Goal: Information Seeking & Learning: Find specific page/section

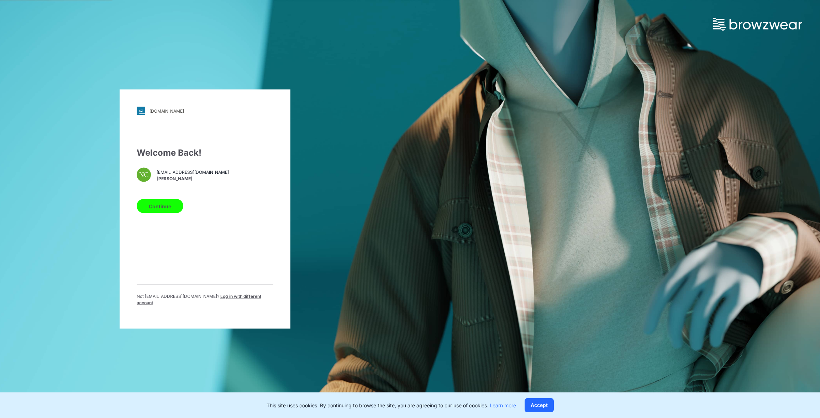
click at [169, 207] on button "Continue" at bounding box center [160, 206] width 47 height 14
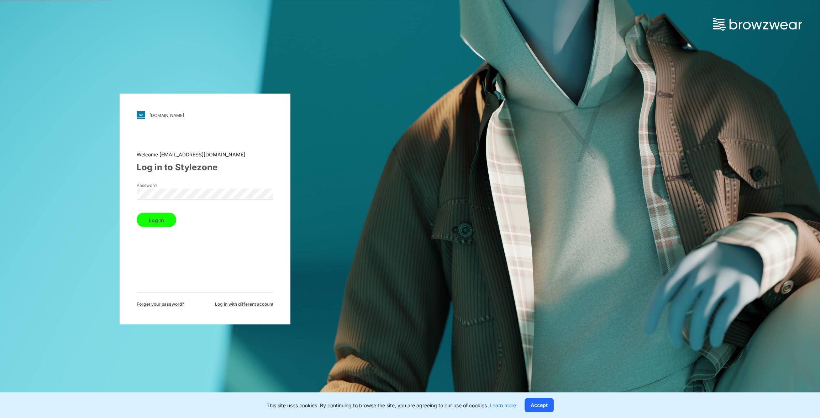
click at [171, 223] on button "Log in" at bounding box center [156, 220] width 39 height 14
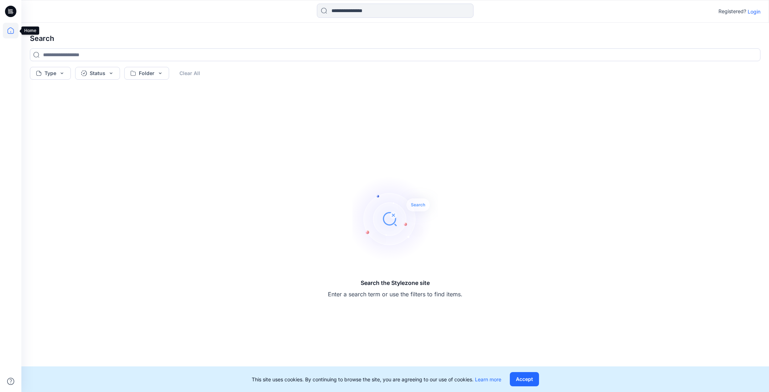
click at [8, 28] on icon at bounding box center [11, 31] width 16 height 16
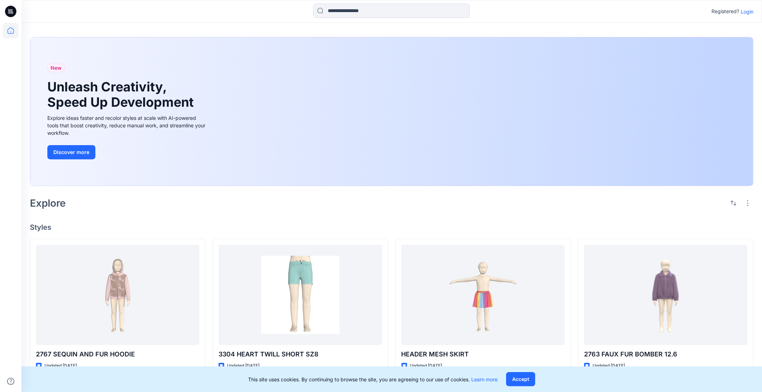
click at [747, 10] on p "Login" at bounding box center [746, 11] width 13 height 7
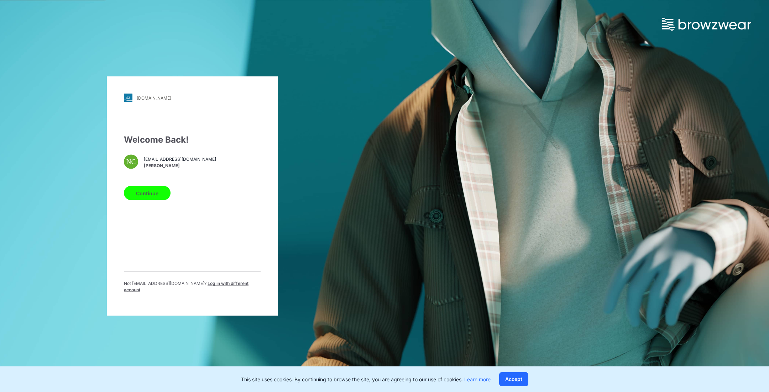
click at [145, 196] on button "Continue" at bounding box center [147, 193] width 47 height 14
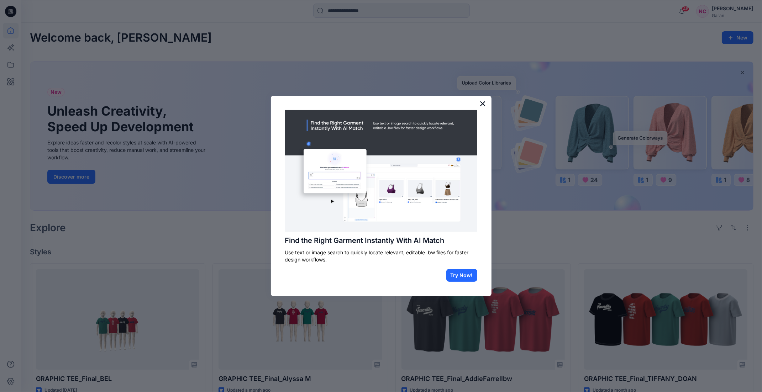
click at [480, 101] on button "×" at bounding box center [482, 103] width 7 height 11
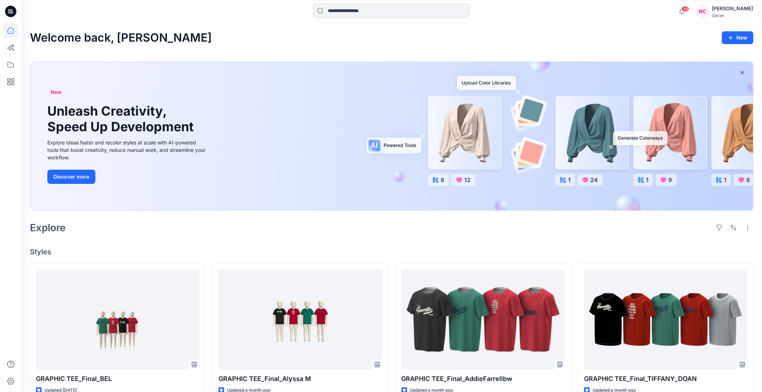
click at [369, 5] on input at bounding box center [391, 11] width 157 height 14
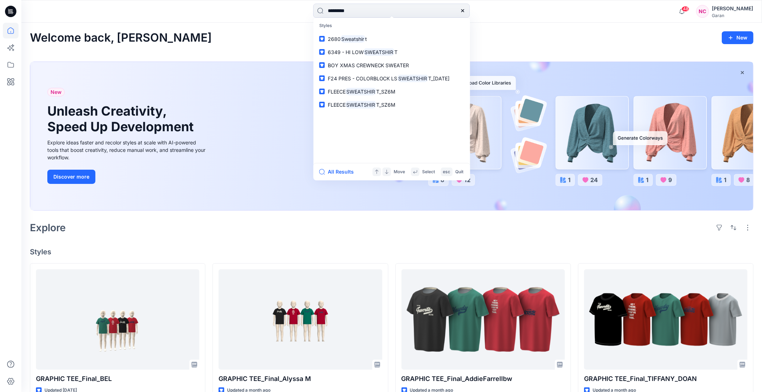
type input "**********"
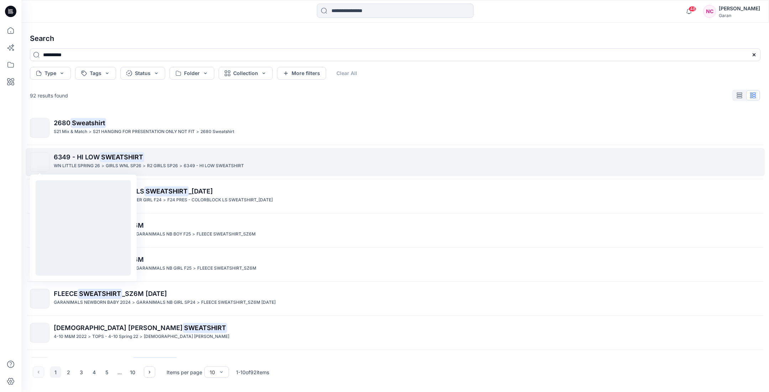
click at [40, 162] on img at bounding box center [40, 162] width 0 height 0
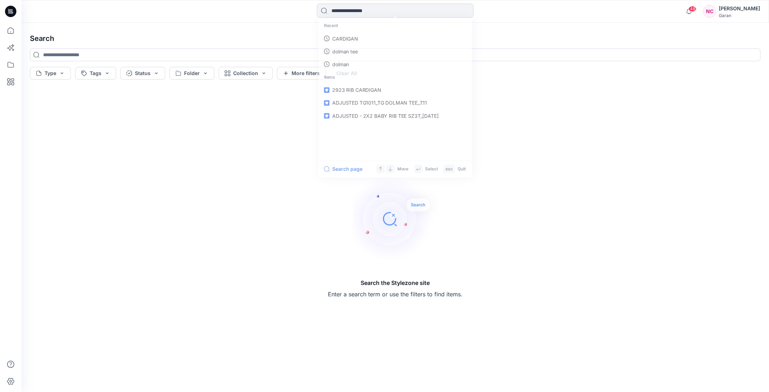
click at [335, 10] on input at bounding box center [395, 11] width 157 height 14
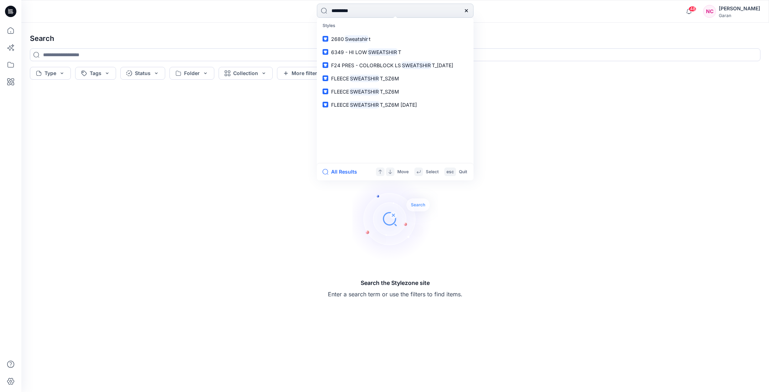
type input "**********"
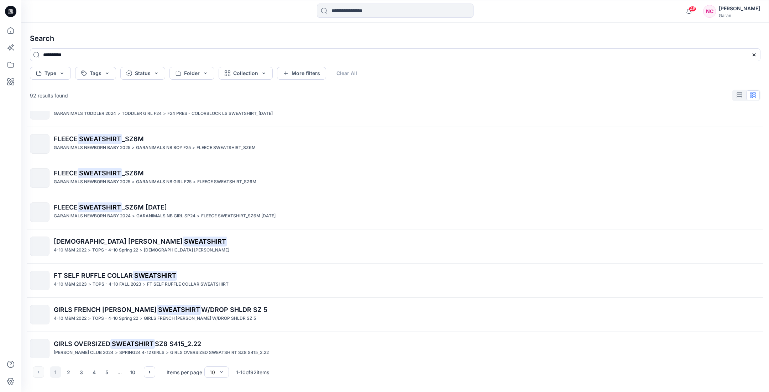
scroll to position [93, 0]
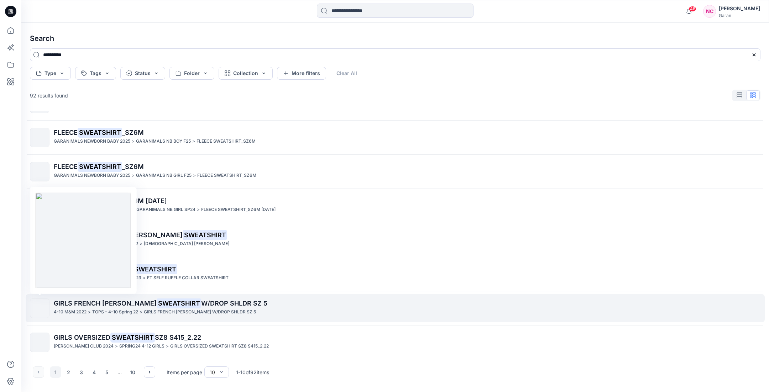
click at [40, 309] on img at bounding box center [40, 309] width 0 height 0
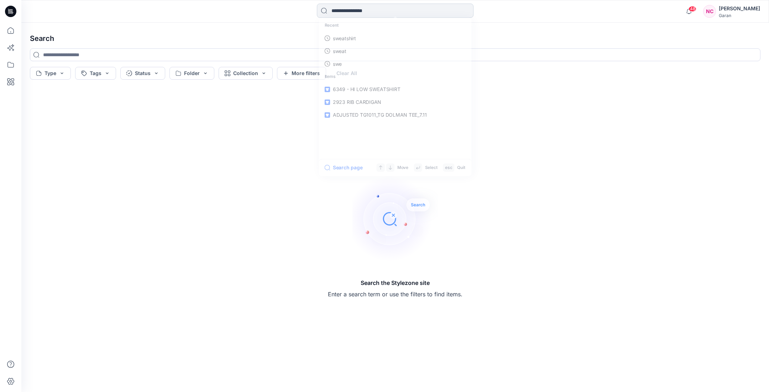
click at [371, 9] on input at bounding box center [395, 11] width 157 height 14
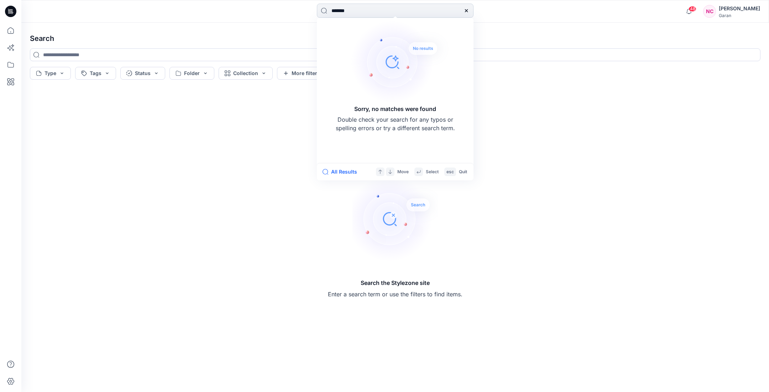
type input "********"
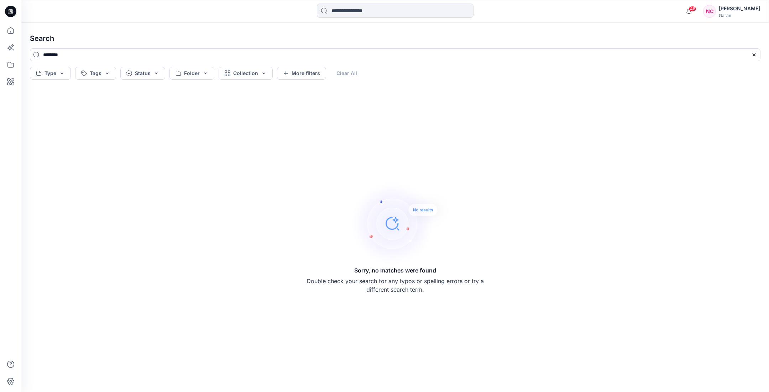
click at [752, 53] on icon at bounding box center [754, 55] width 6 height 6
